Goal: Information Seeking & Learning: Check status

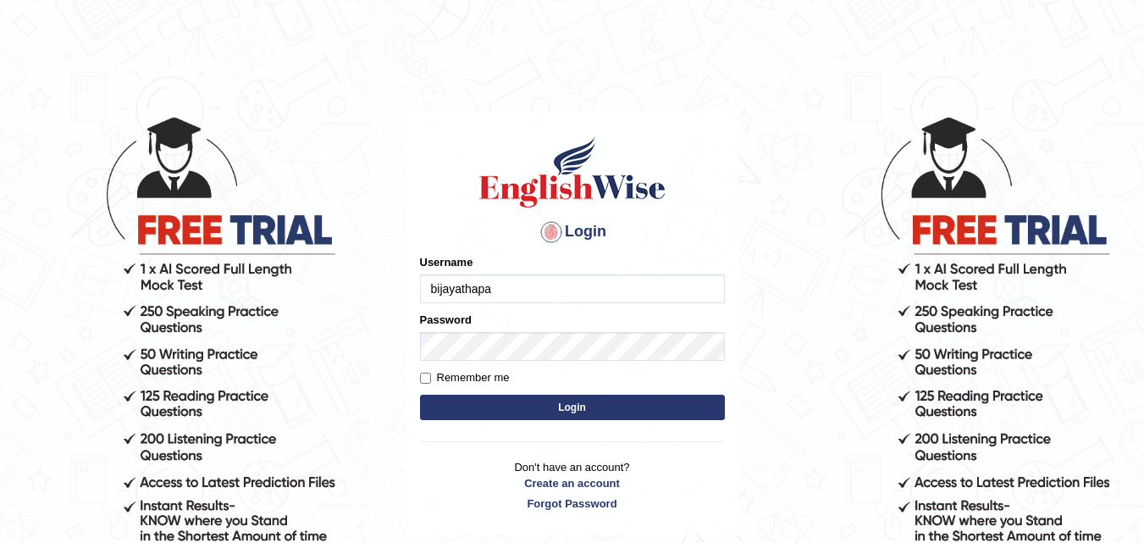
type input "bijayathapa"
click at [484, 401] on button "Login" at bounding box center [572, 407] width 305 height 25
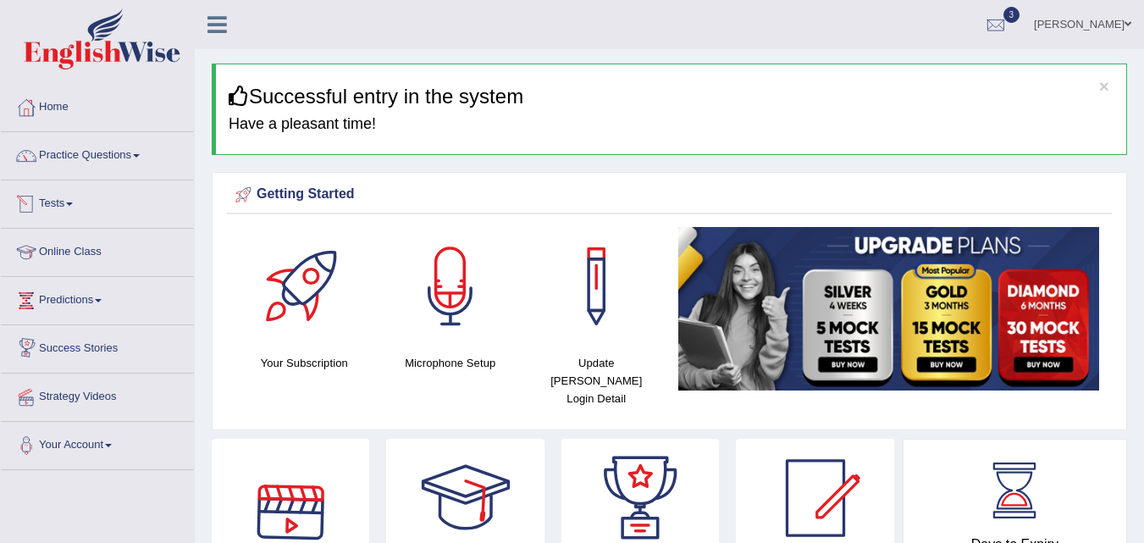
click at [65, 201] on link "Tests" at bounding box center [97, 201] width 193 height 42
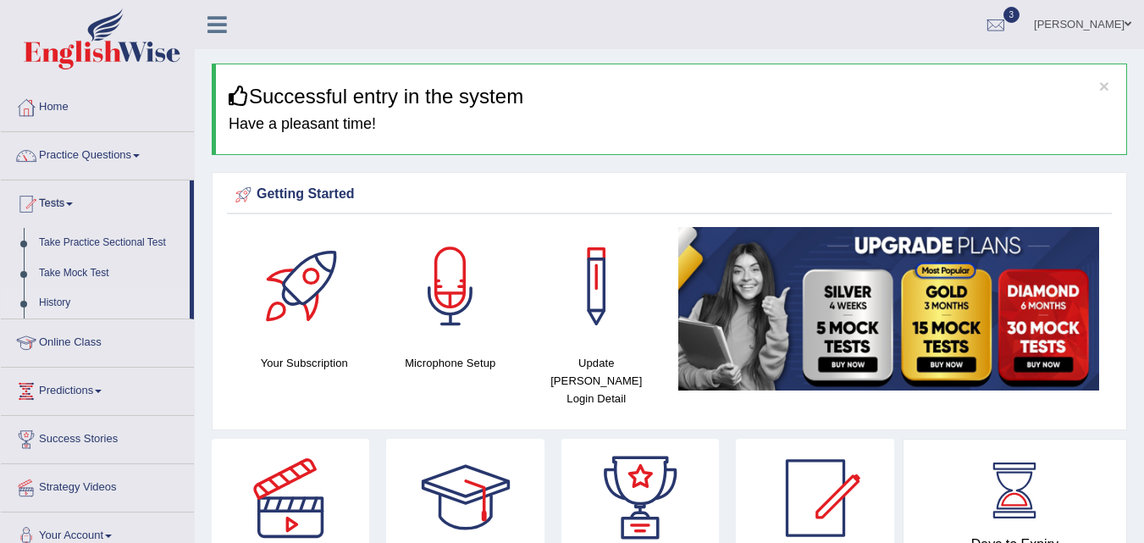
click at [69, 298] on link "History" at bounding box center [110, 303] width 158 height 30
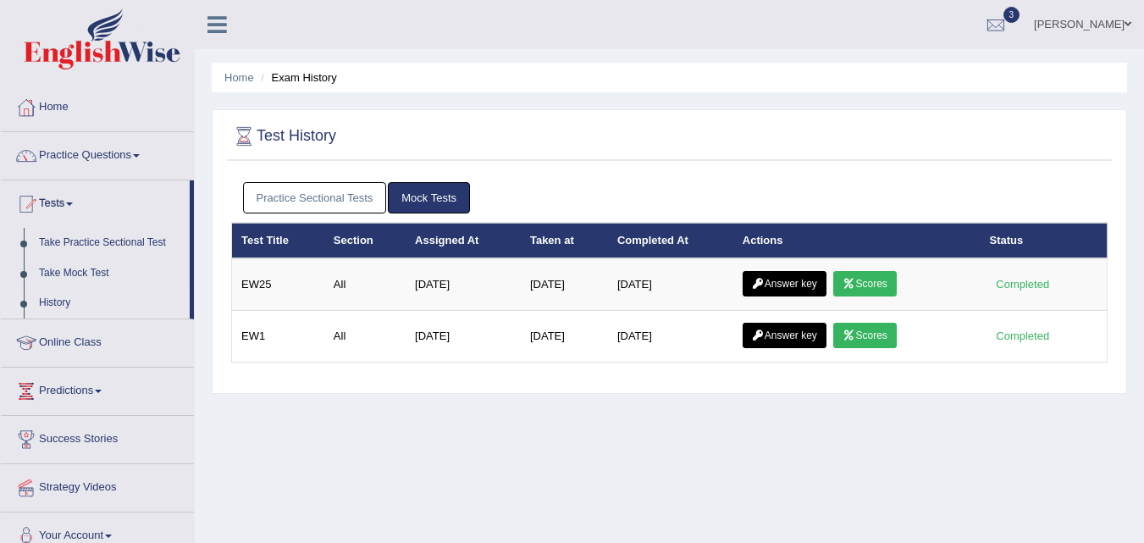
click at [341, 198] on link "Practice Sectional Tests" at bounding box center [315, 197] width 144 height 31
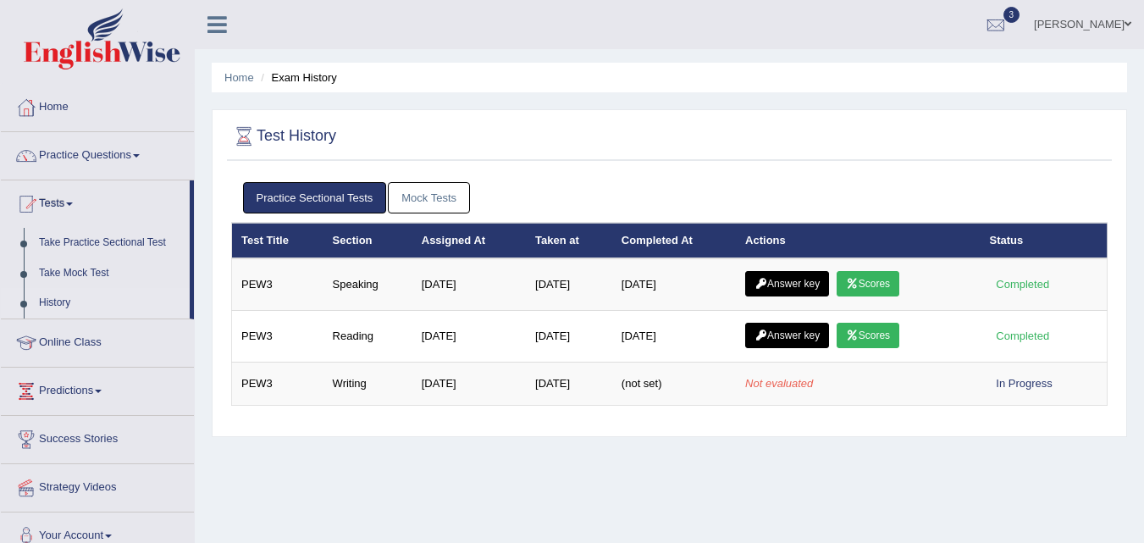
click at [438, 192] on link "Mock Tests" at bounding box center [429, 197] width 82 height 31
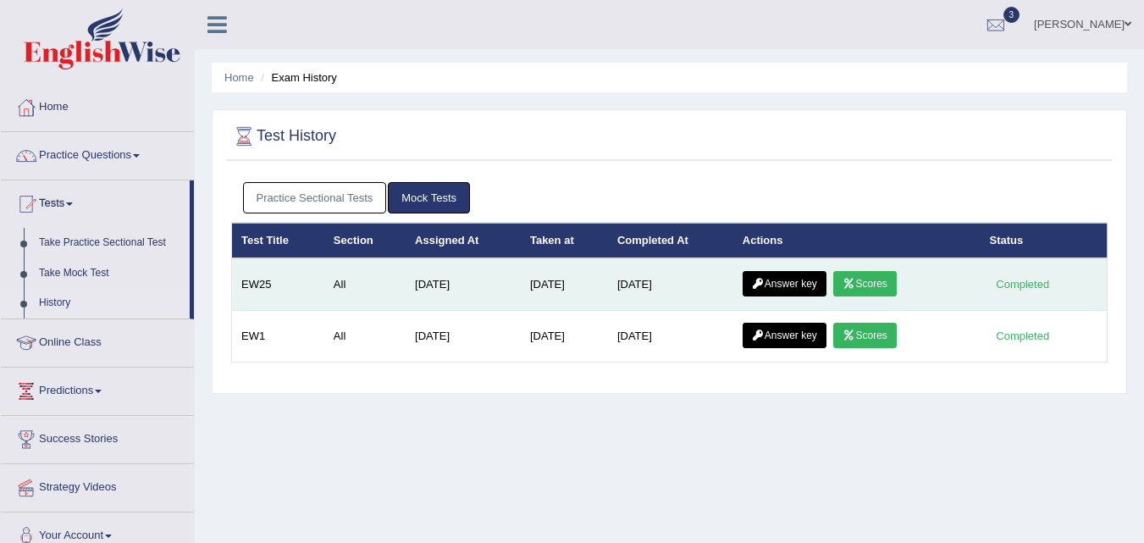
click at [856, 280] on icon at bounding box center [849, 284] width 13 height 10
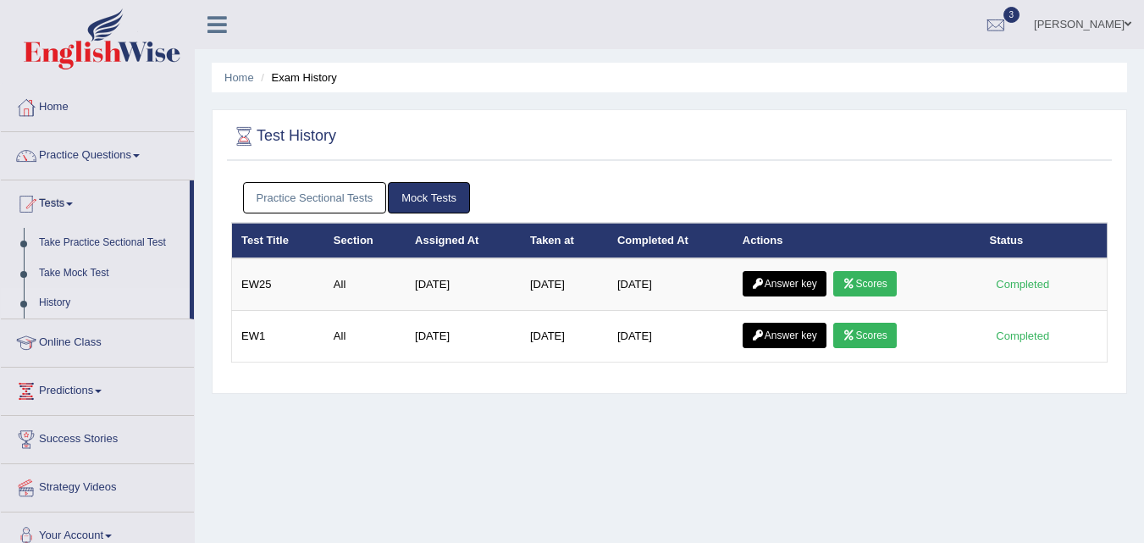
click at [778, 291] on link "Answer key" at bounding box center [785, 283] width 84 height 25
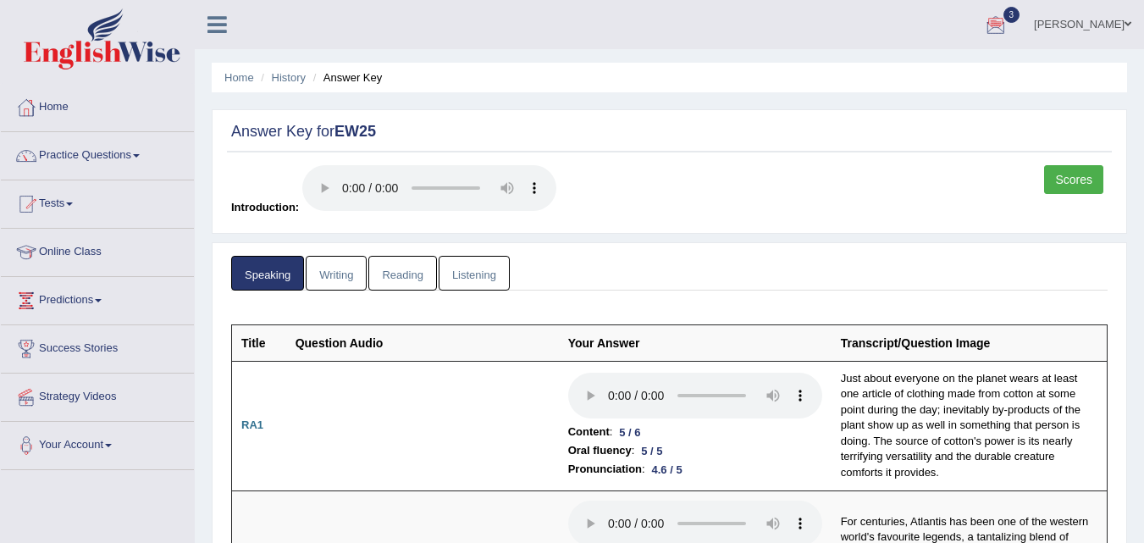
click at [314, 279] on link "Writing" at bounding box center [336, 273] width 61 height 35
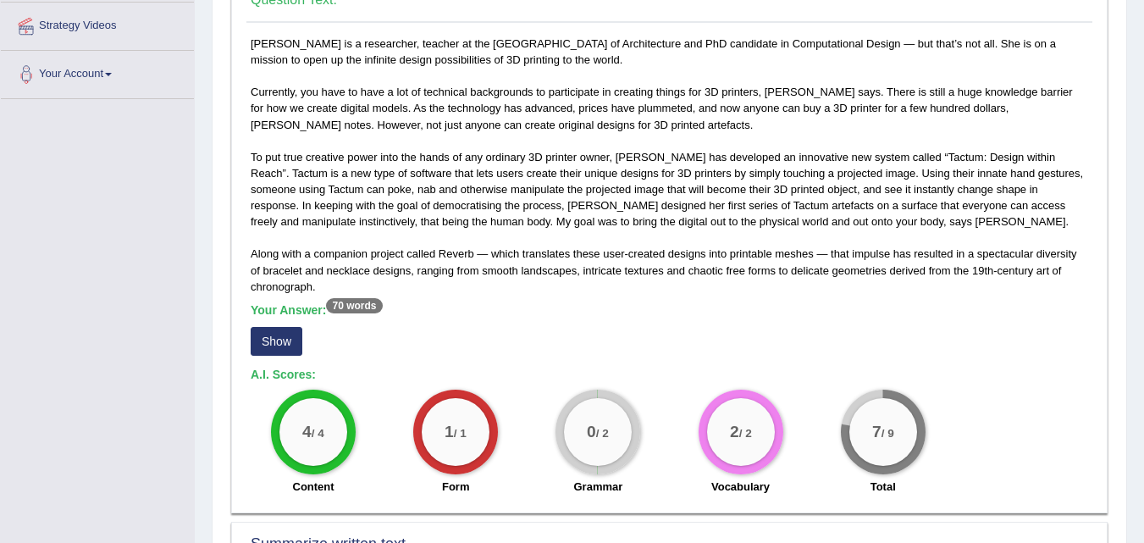
scroll to position [356, 0]
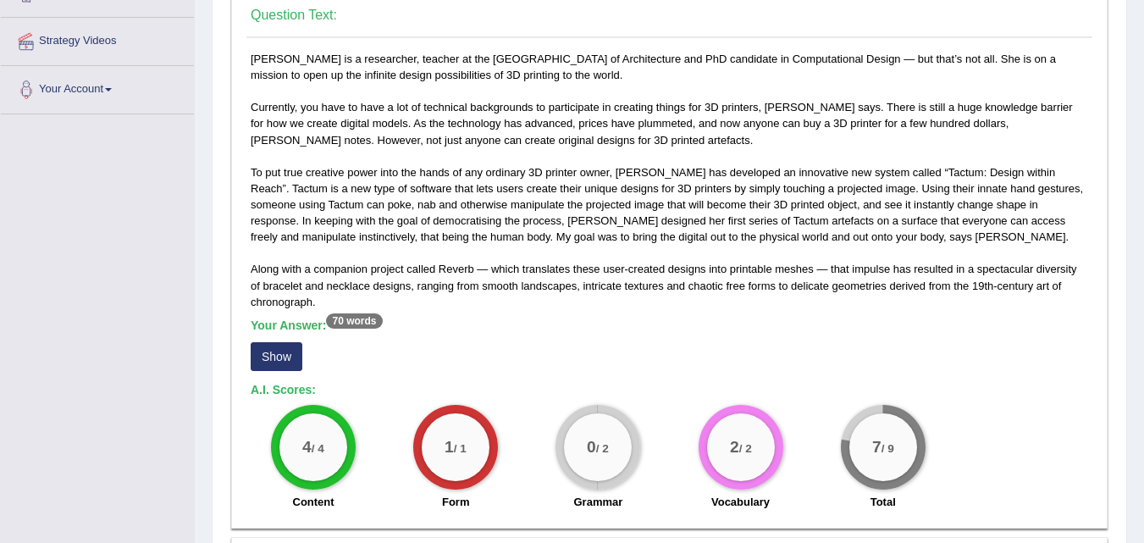
click at [259, 357] on button "Show" at bounding box center [277, 356] width 52 height 29
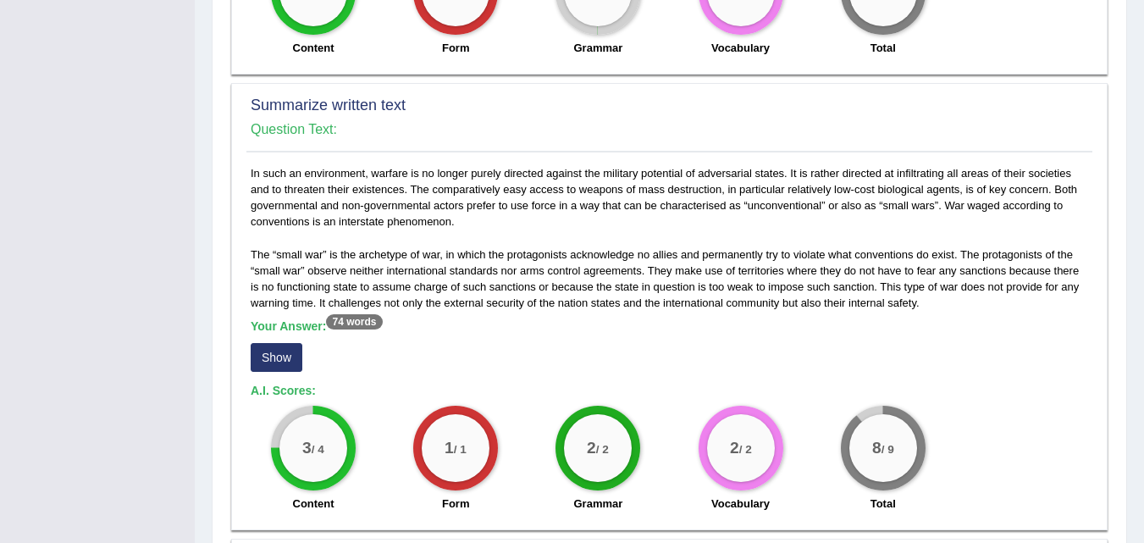
scroll to position [833, 0]
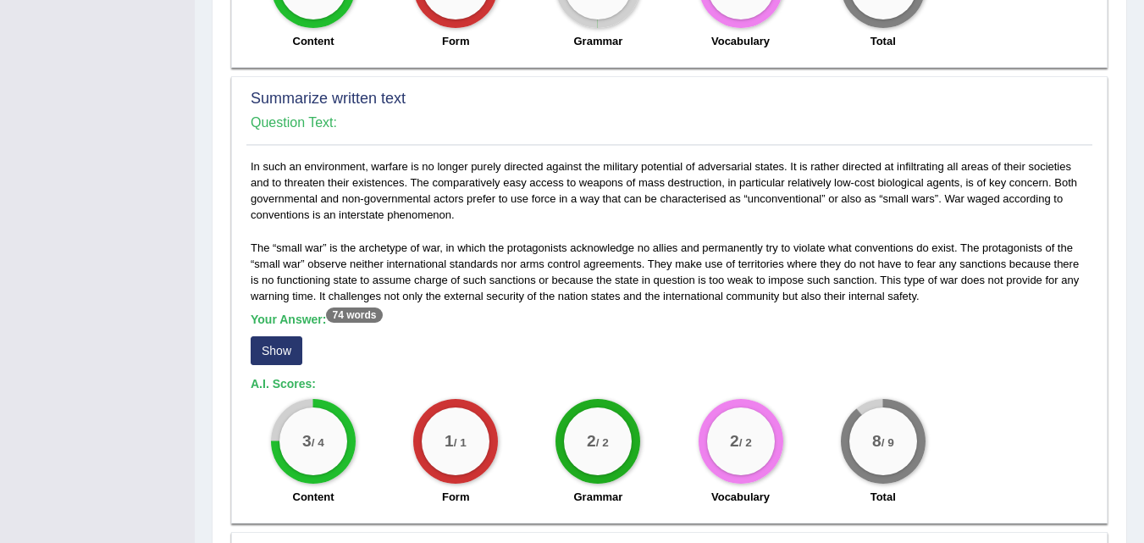
click at [273, 351] on button "Show" at bounding box center [277, 350] width 52 height 29
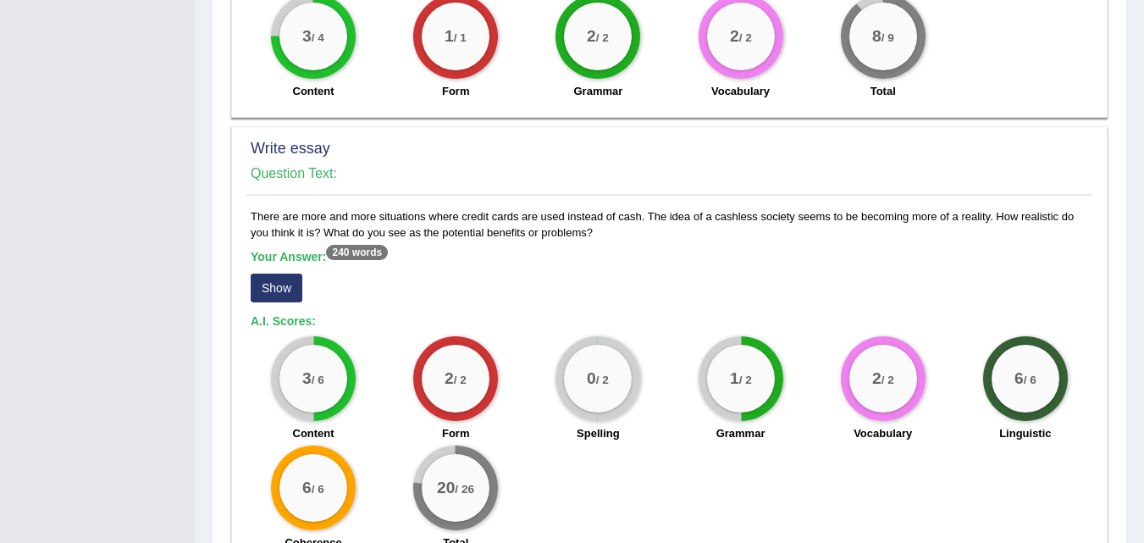
scroll to position [1257, 0]
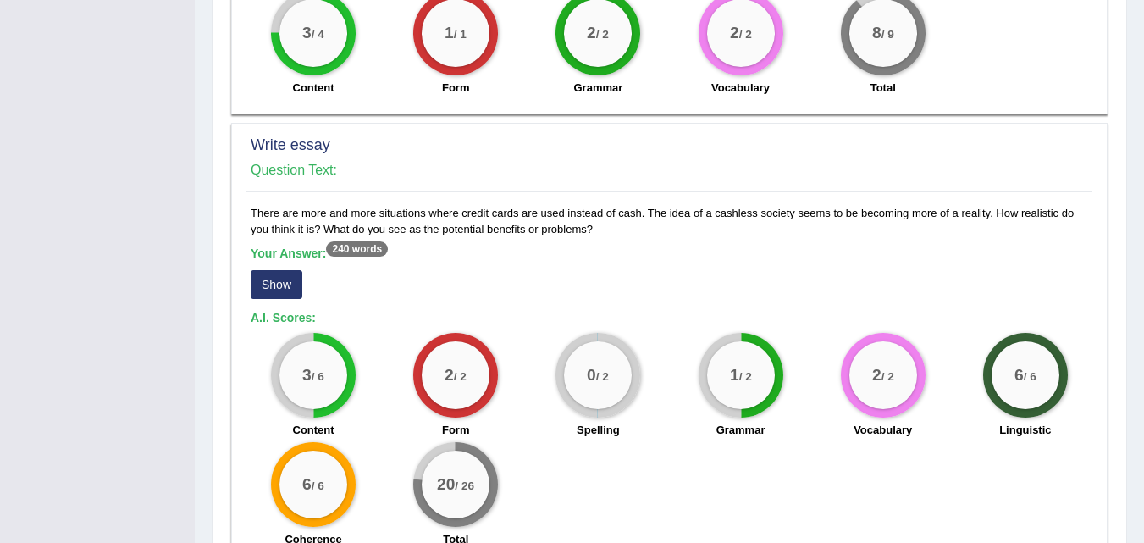
click at [276, 282] on button "Show" at bounding box center [277, 284] width 52 height 29
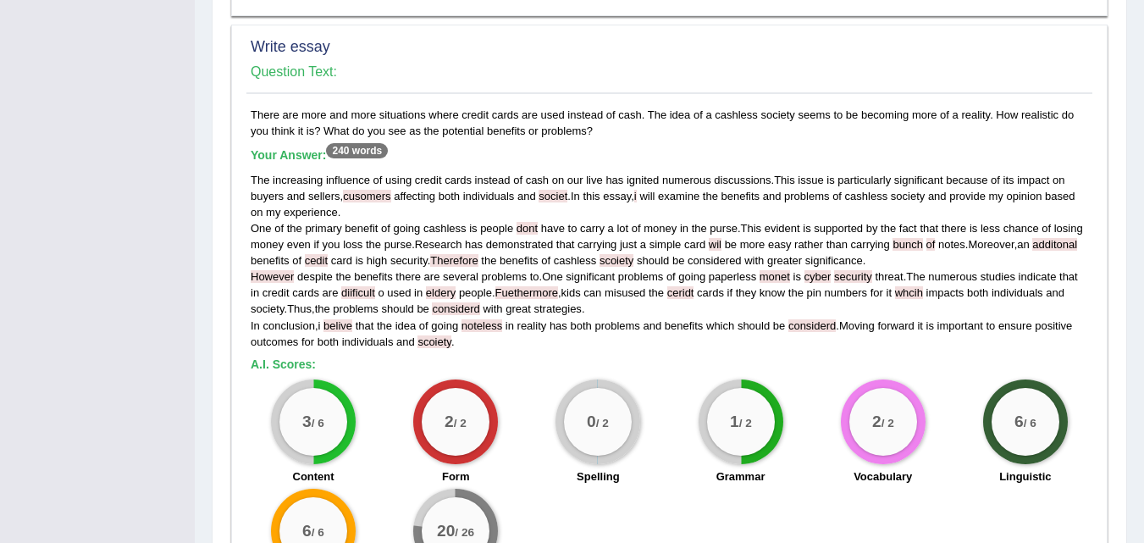
scroll to position [1359, 0]
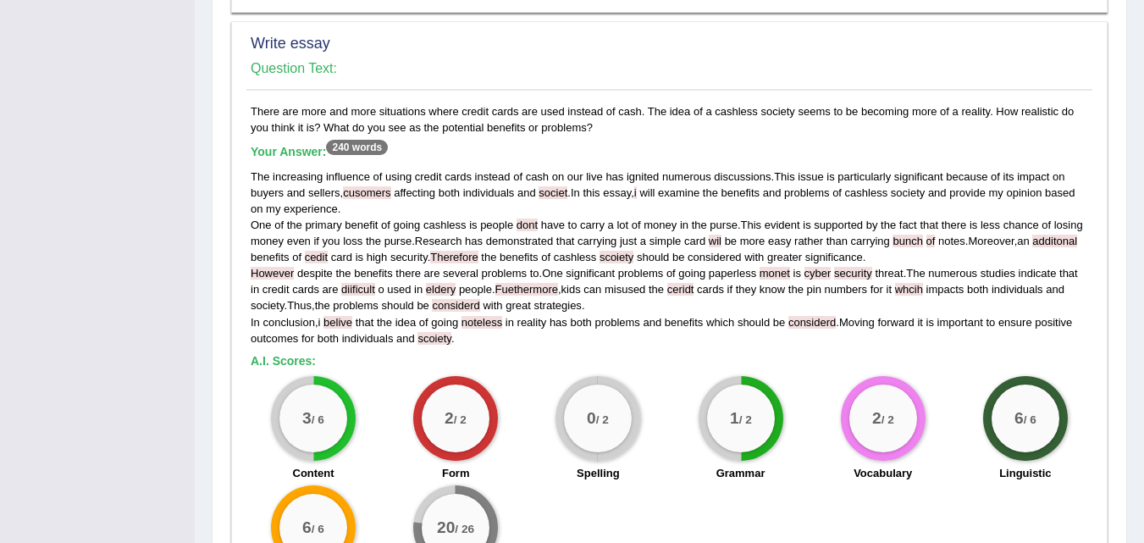
click at [609, 341] on div "The increasing influence of using credit cards instead of cash on our live has …" at bounding box center [670, 258] width 838 height 178
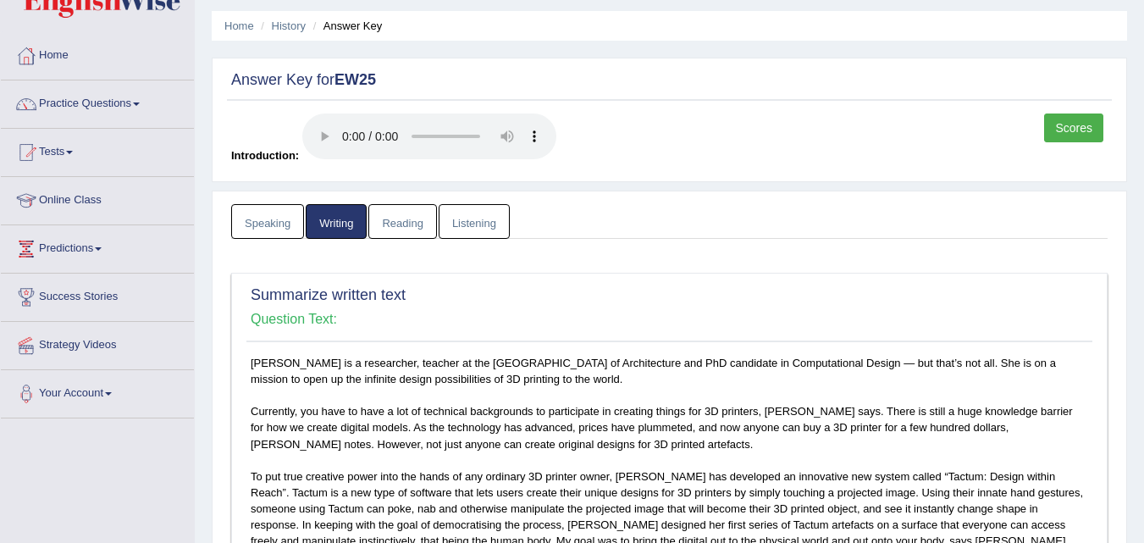
scroll to position [0, 0]
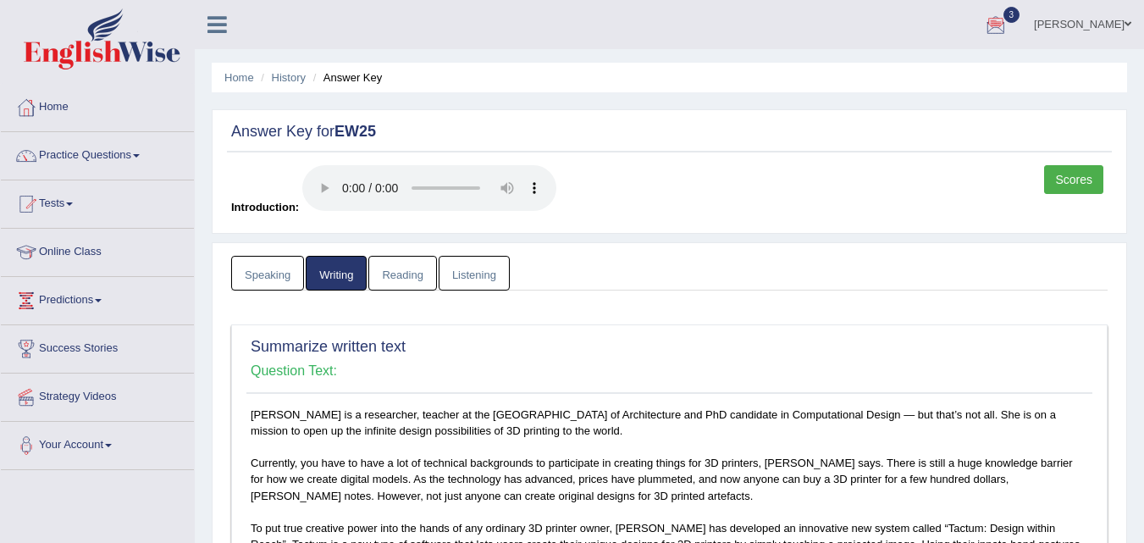
click at [384, 279] on link "Reading" at bounding box center [402, 273] width 68 height 35
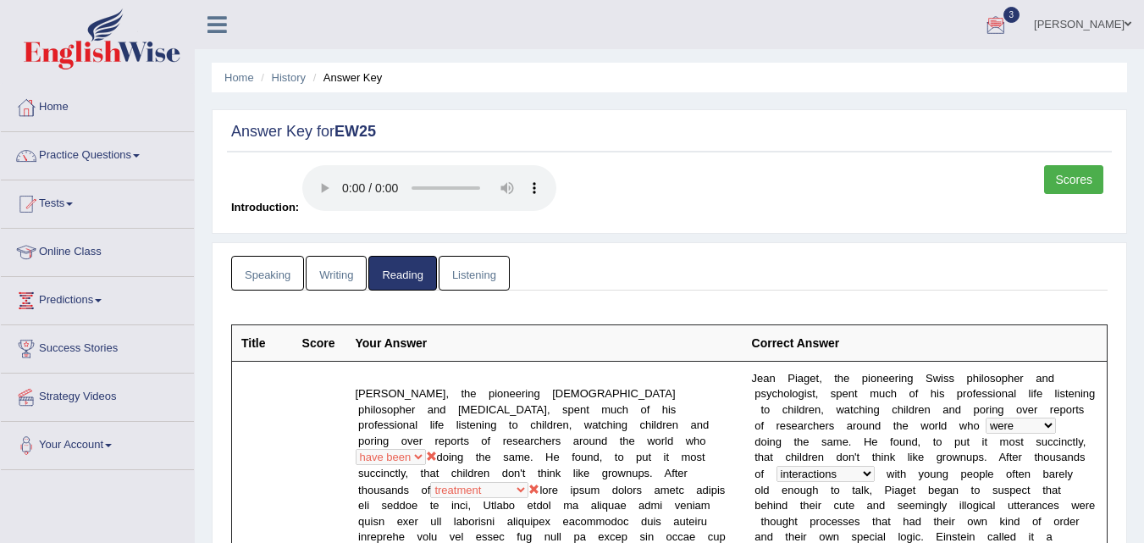
click at [480, 271] on link "Listening" at bounding box center [474, 273] width 71 height 35
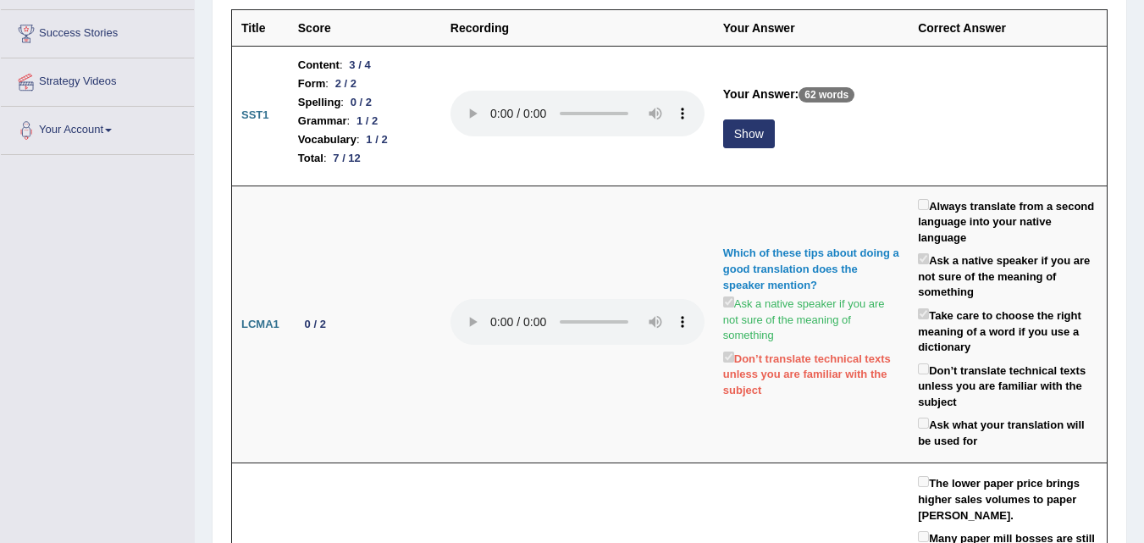
scroll to position [152, 0]
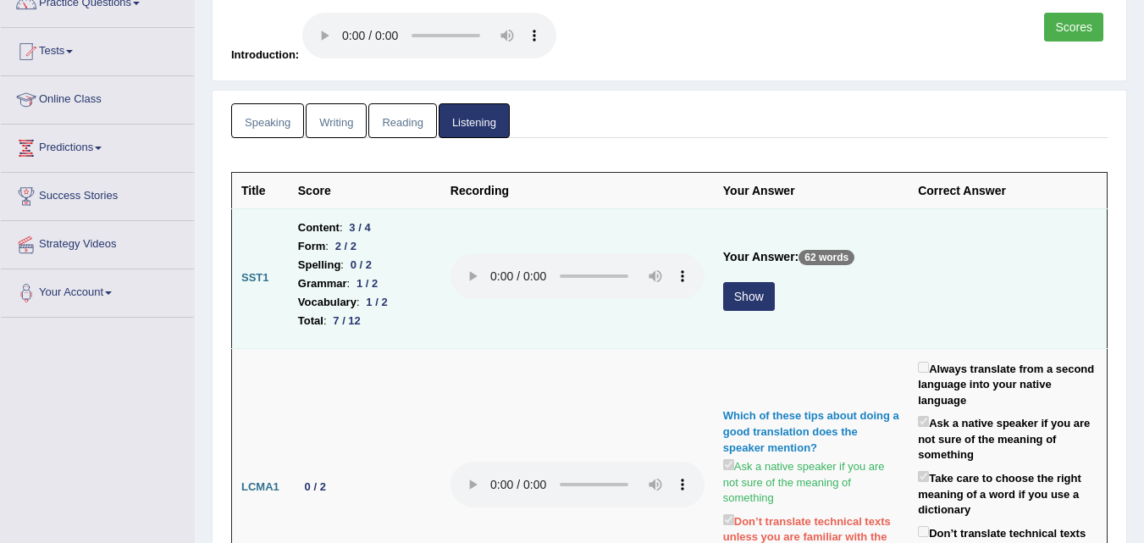
click at [750, 297] on button "Show" at bounding box center [749, 296] width 52 height 29
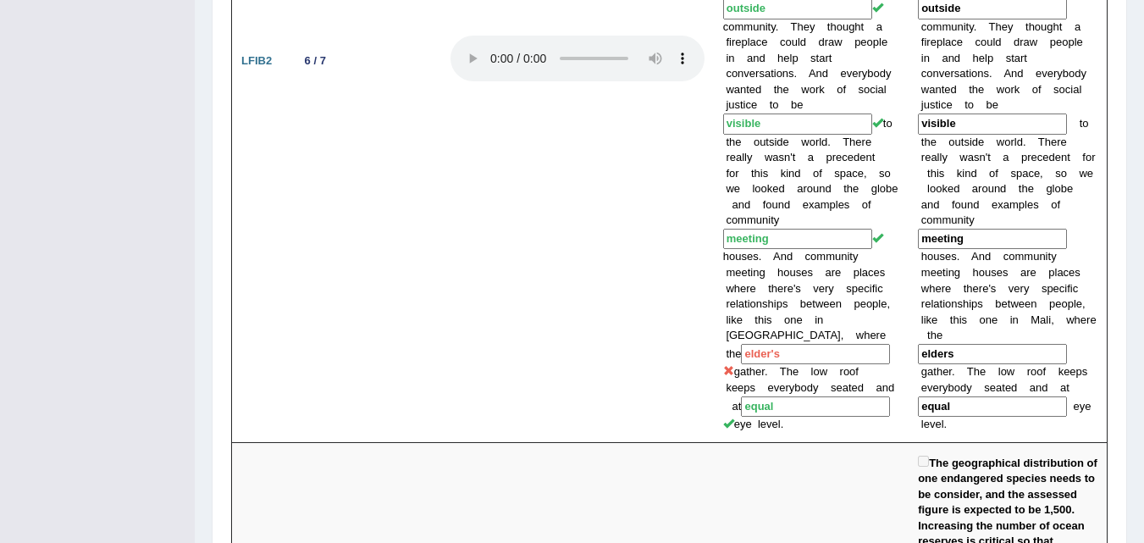
scroll to position [2362, 0]
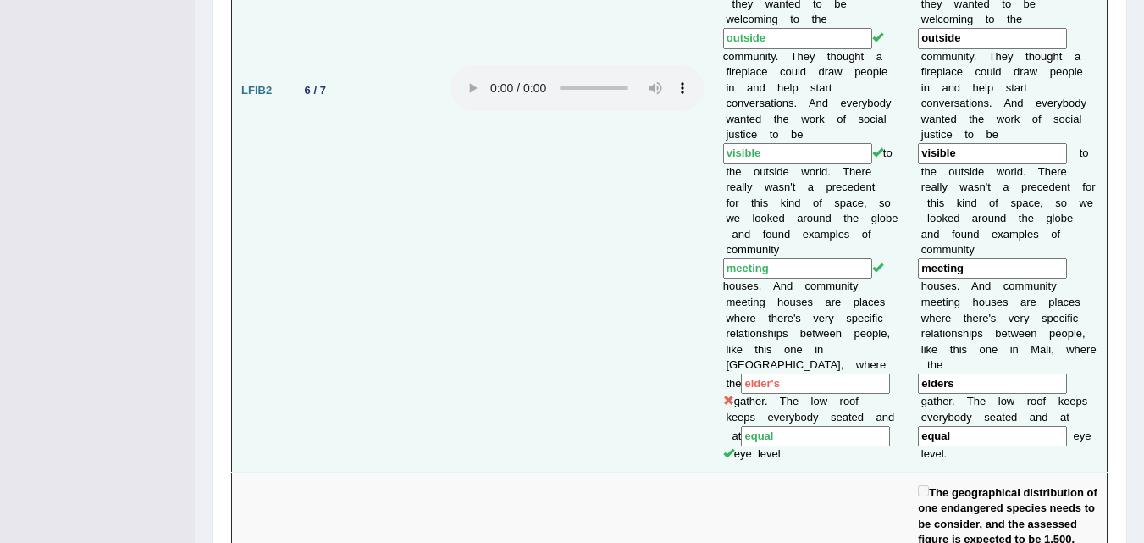
click at [761, 374] on input "elder's" at bounding box center [815, 384] width 149 height 21
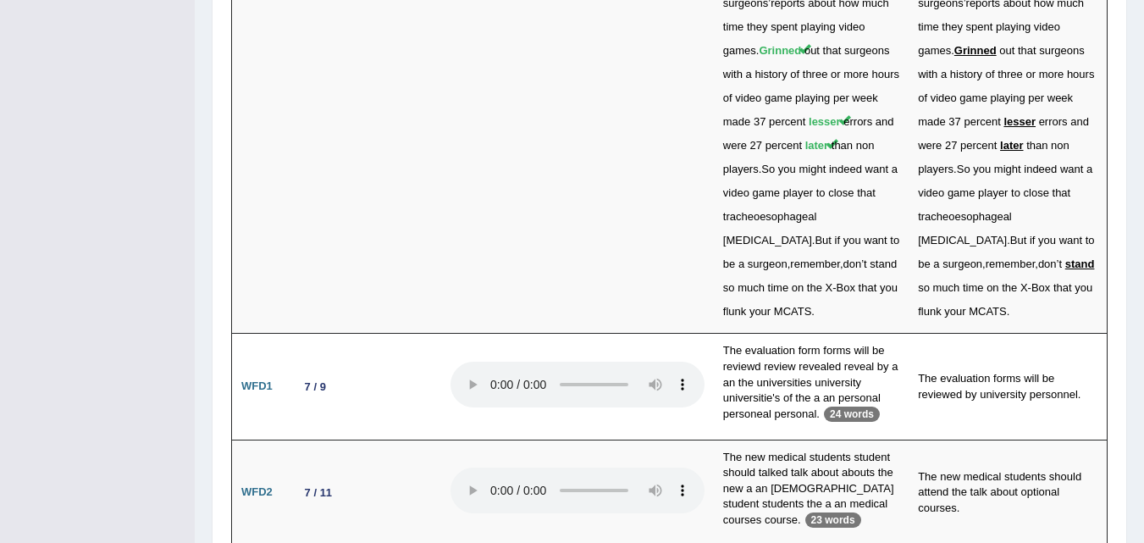
scroll to position [5406, 0]
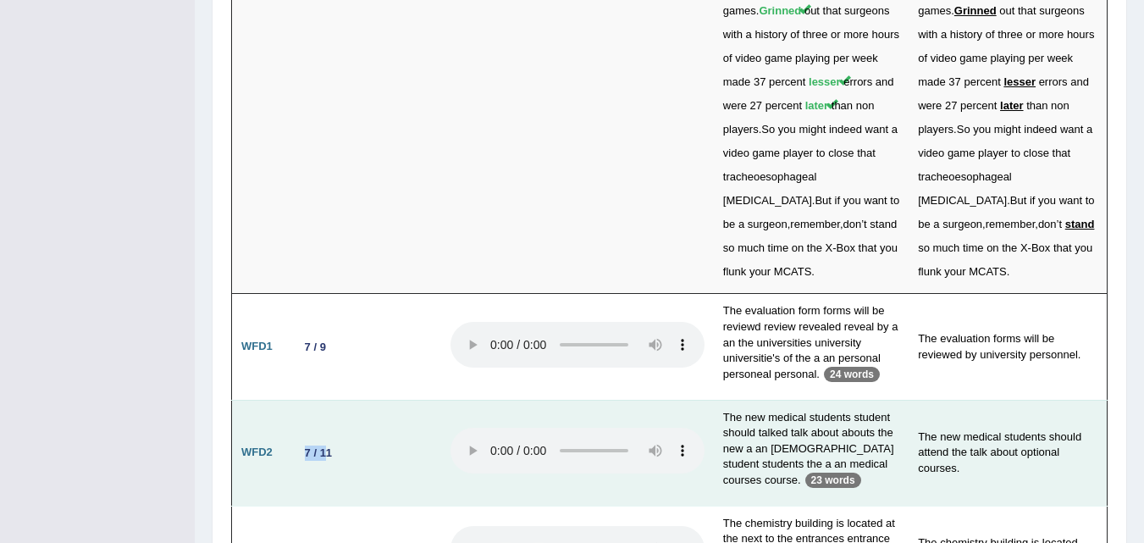
drag, startPoint x: 327, startPoint y: 344, endPoint x: 296, endPoint y: 346, distance: 30.5
click at [296, 400] on td "7 / 11" at bounding box center [365, 453] width 152 height 106
